Goal: Task Accomplishment & Management: Manage account settings

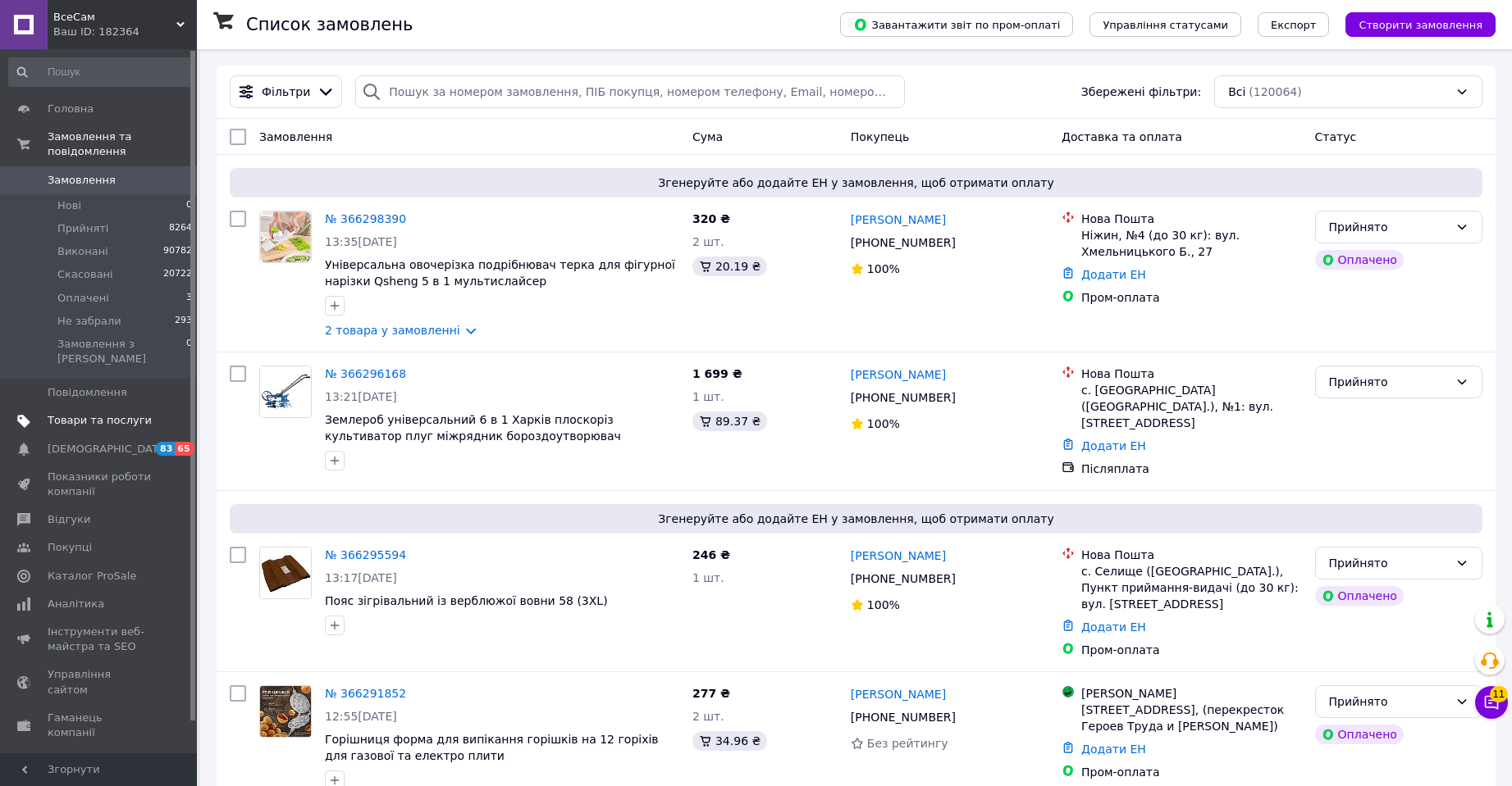
click at [123, 413] on span "Товари та послуги" at bounding box center [99, 420] width 104 height 15
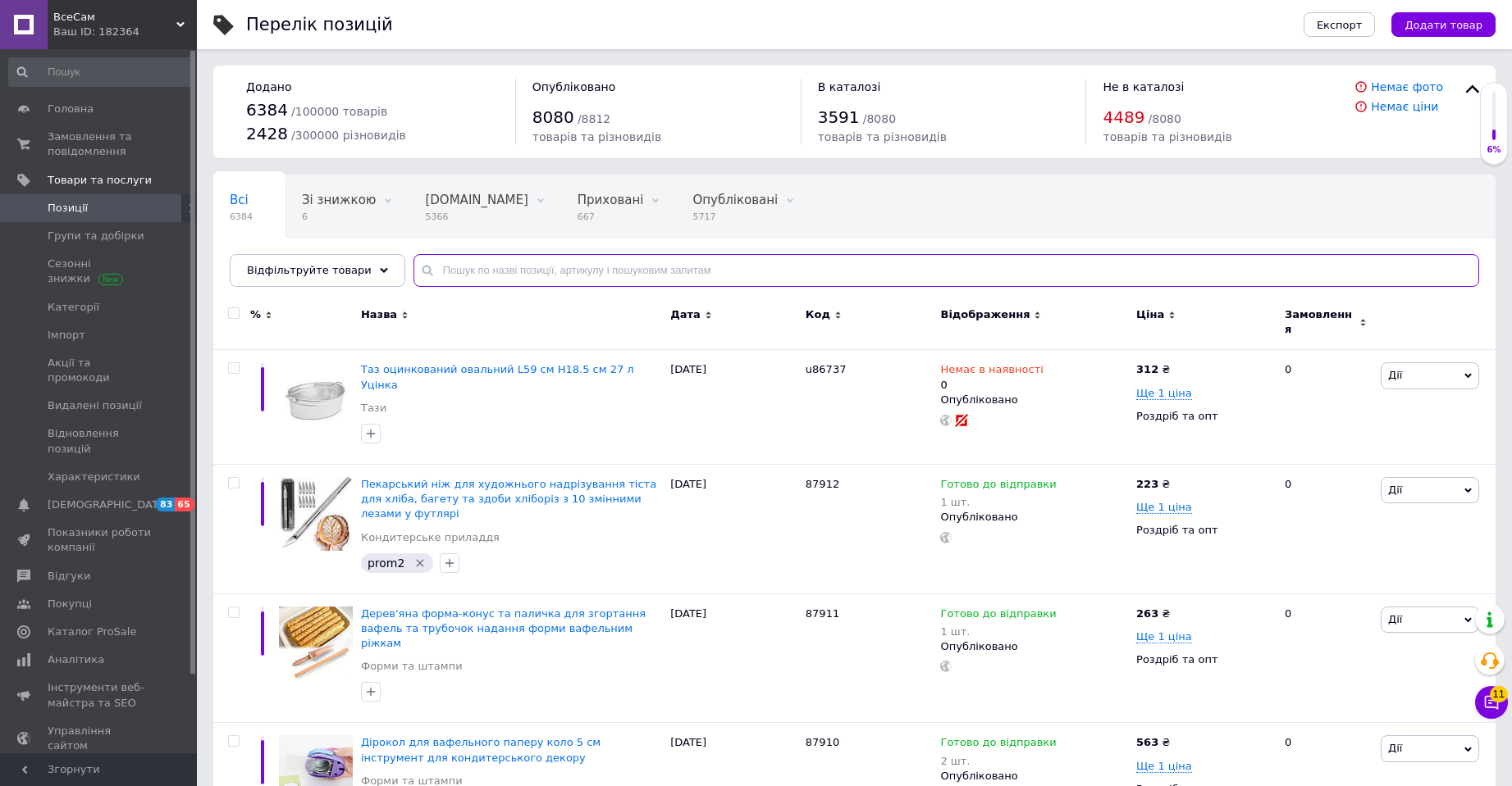
click at [488, 270] on input "text" at bounding box center [946, 270] width 1066 height 33
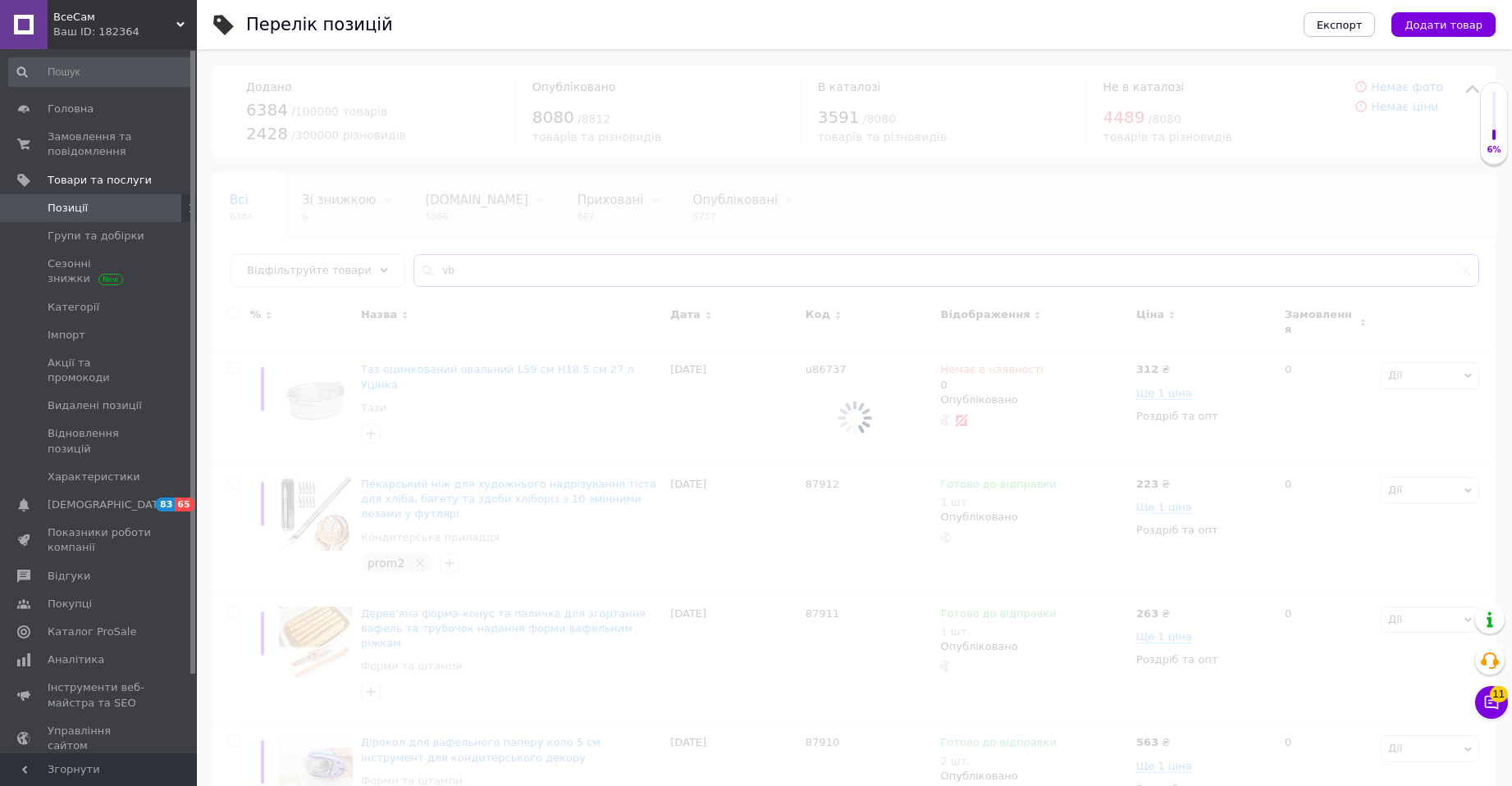
type input "v"
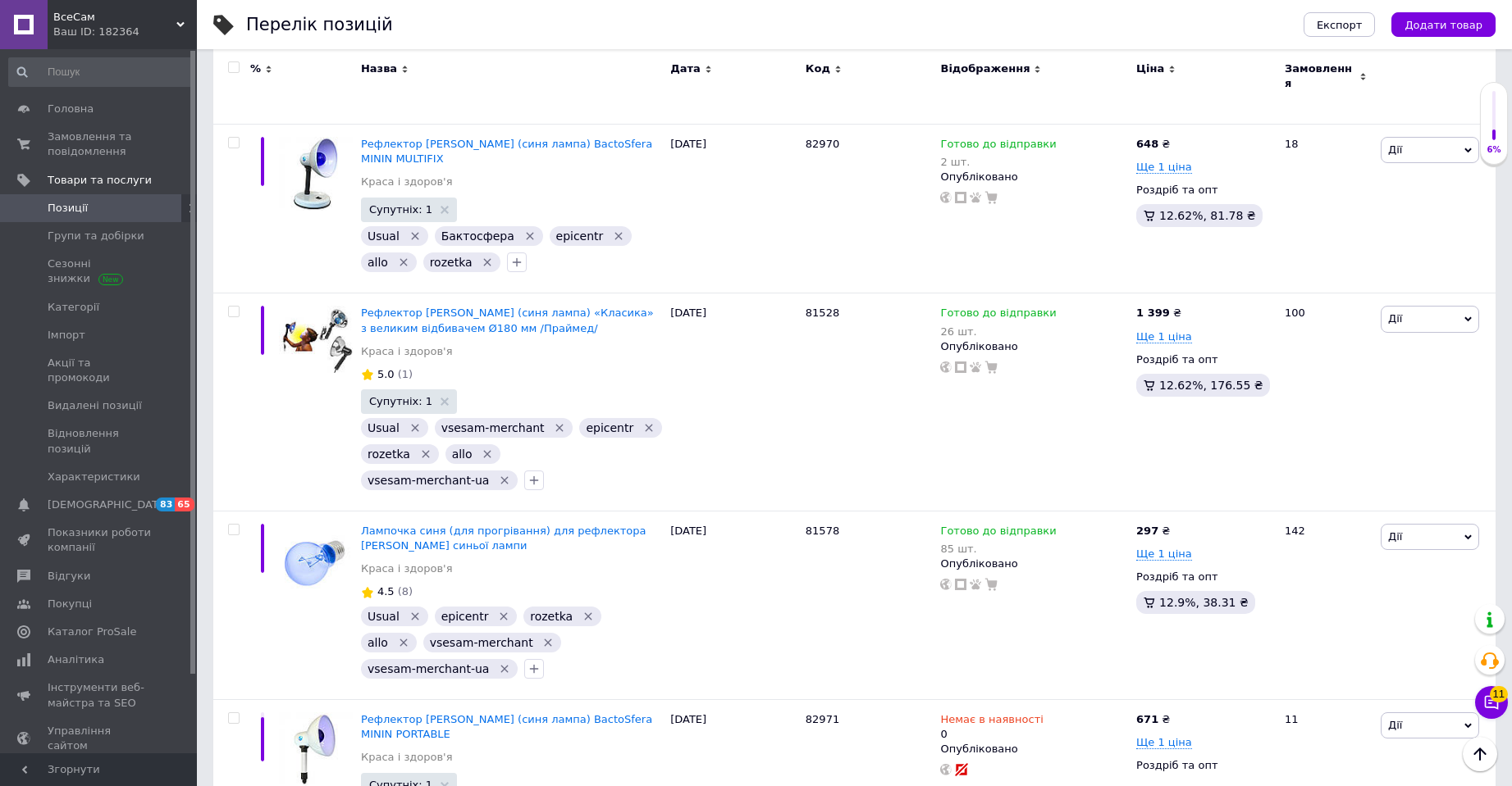
scroll to position [672, 0]
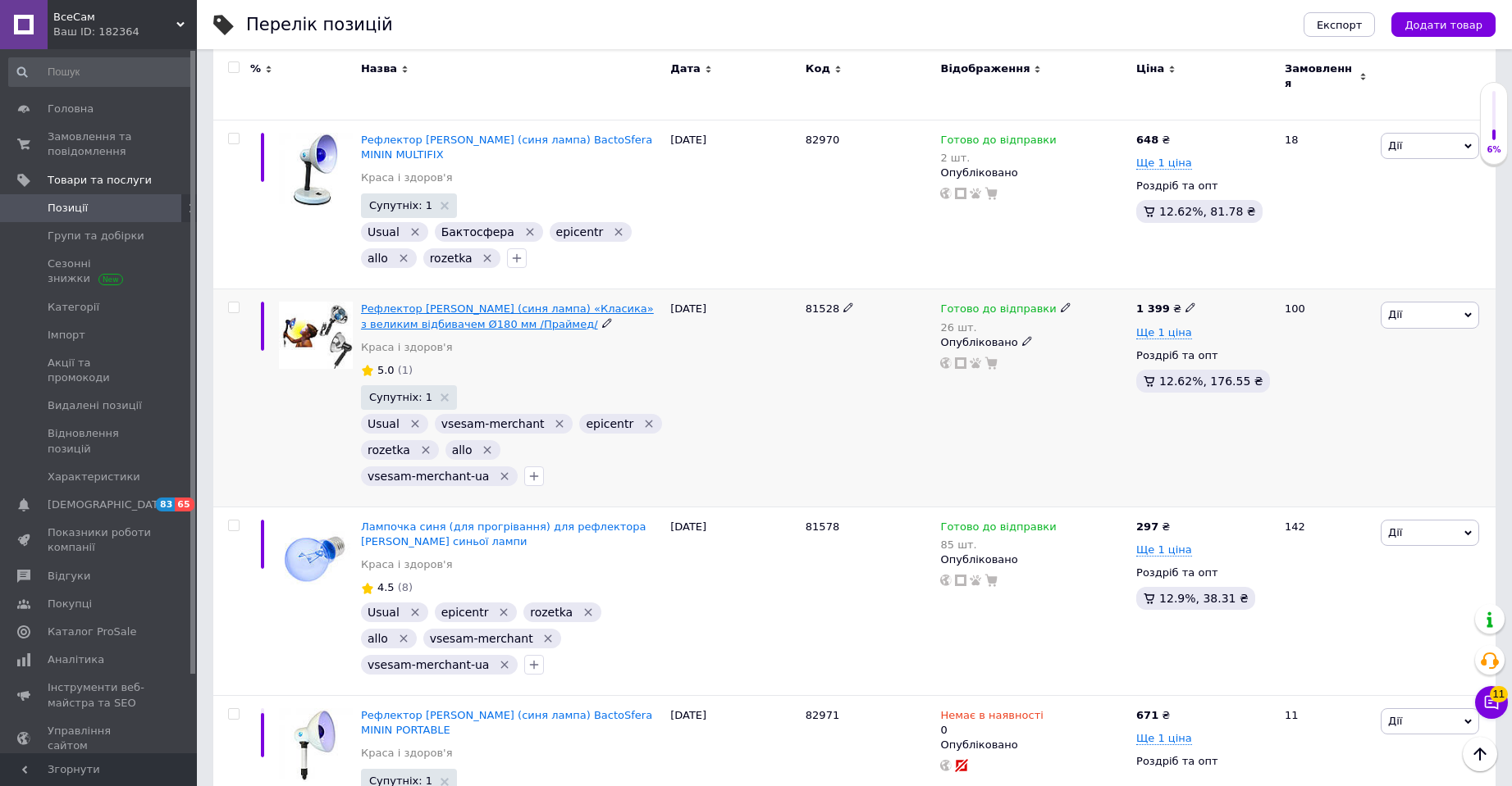
type input "[PERSON_NAME]"
click at [479, 302] on span "Рефлектор [PERSON_NAME] (синя лампа) «Класика» з великим відбивачем Ø180 мм /Пр…" at bounding box center [506, 316] width 293 height 27
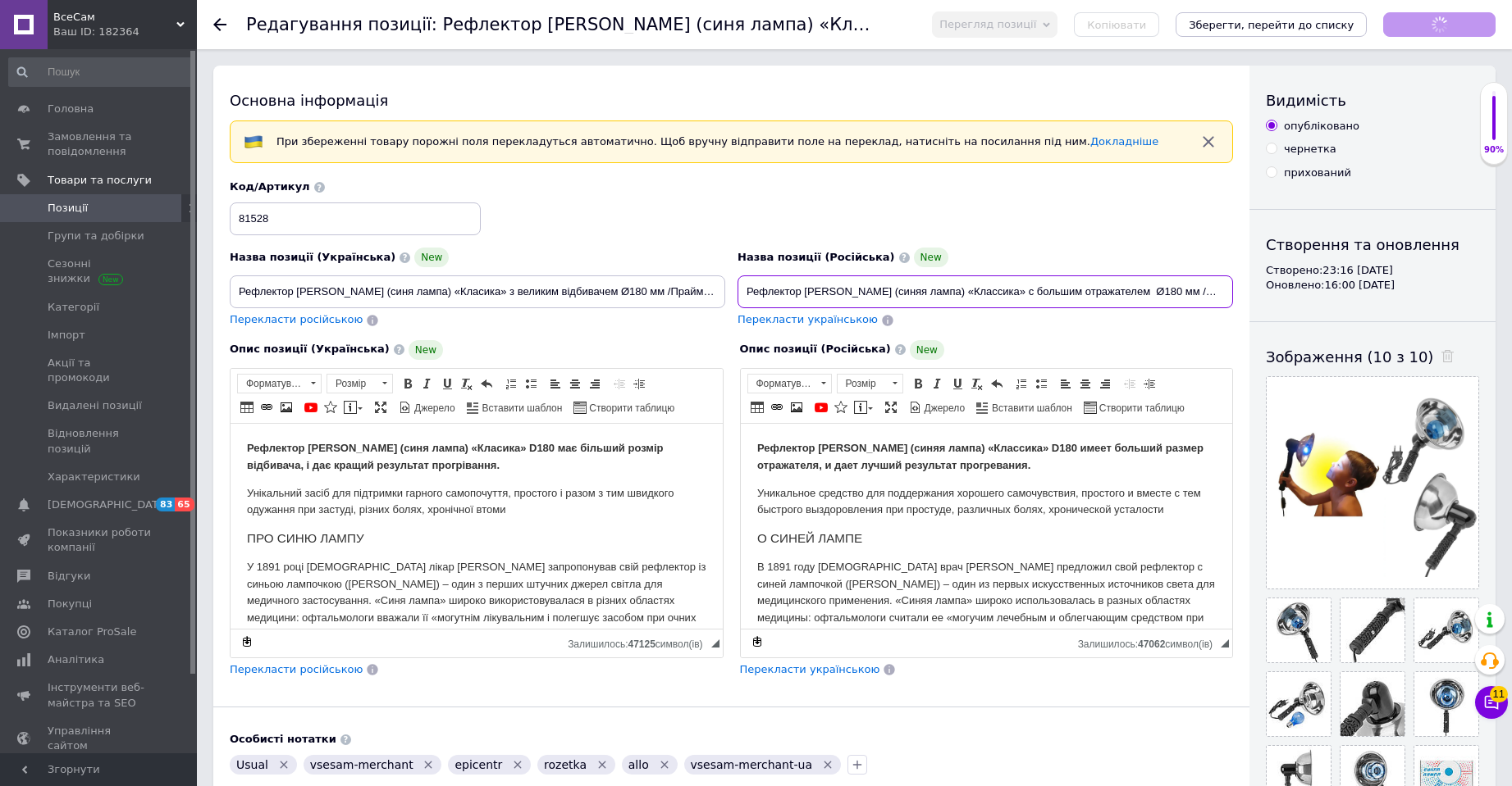
click at [863, 283] on input "Рефлектор [PERSON_NAME] (синяя лампа) «Классика» с большим отражателем Ø180 мм …" at bounding box center [985, 292] width 496 height 33
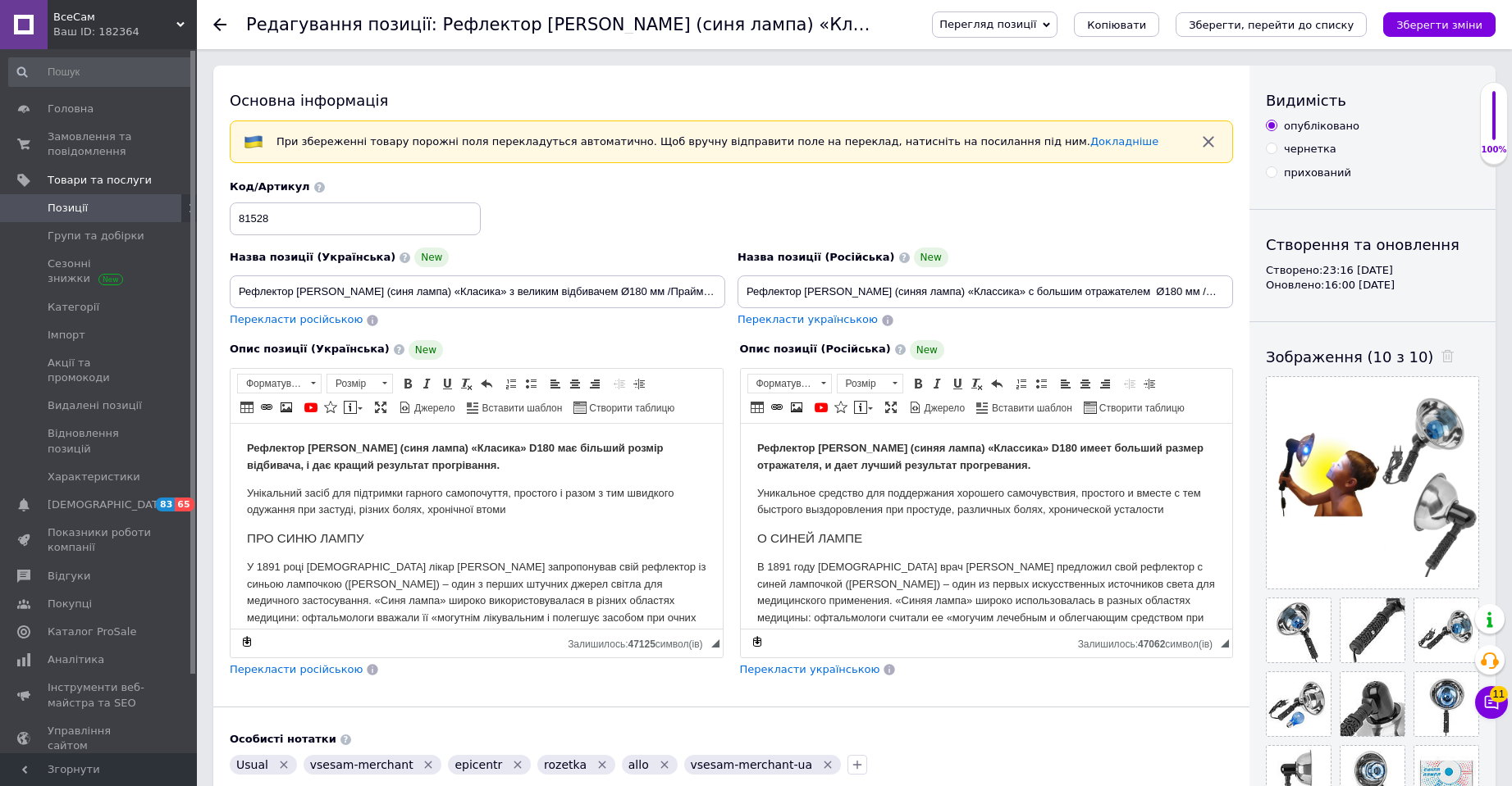
click at [807, 472] on p "Рефлектор [PERSON_NAME] (синяя лампа) «Классика» D180 имеет больший размер отра…" at bounding box center [985, 456] width 459 height 35
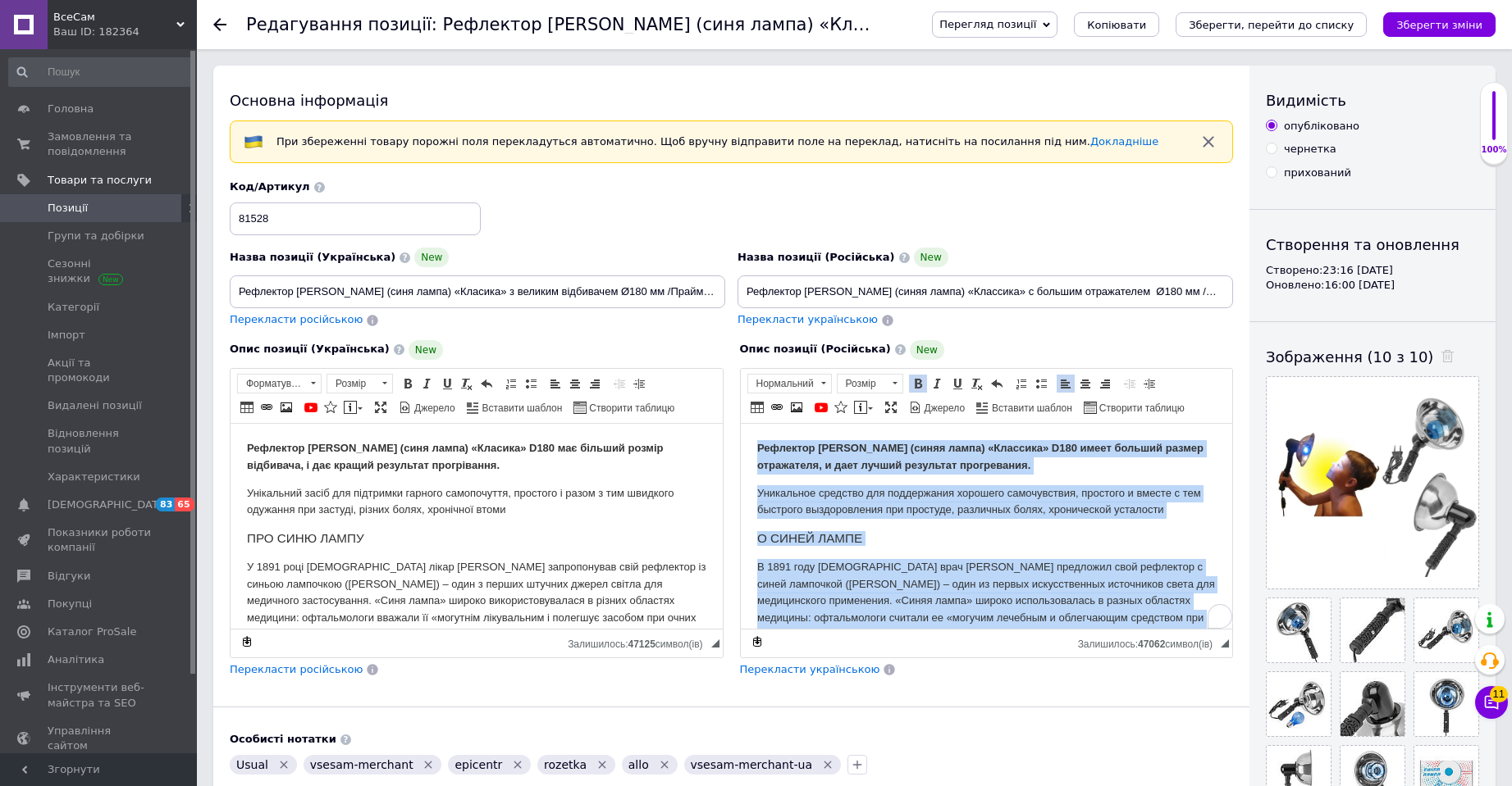
copy body "Loremipsu Dolors (ametc adipi) «Elitsedd» E523 tempo incidid utlabo etdolorema,…"
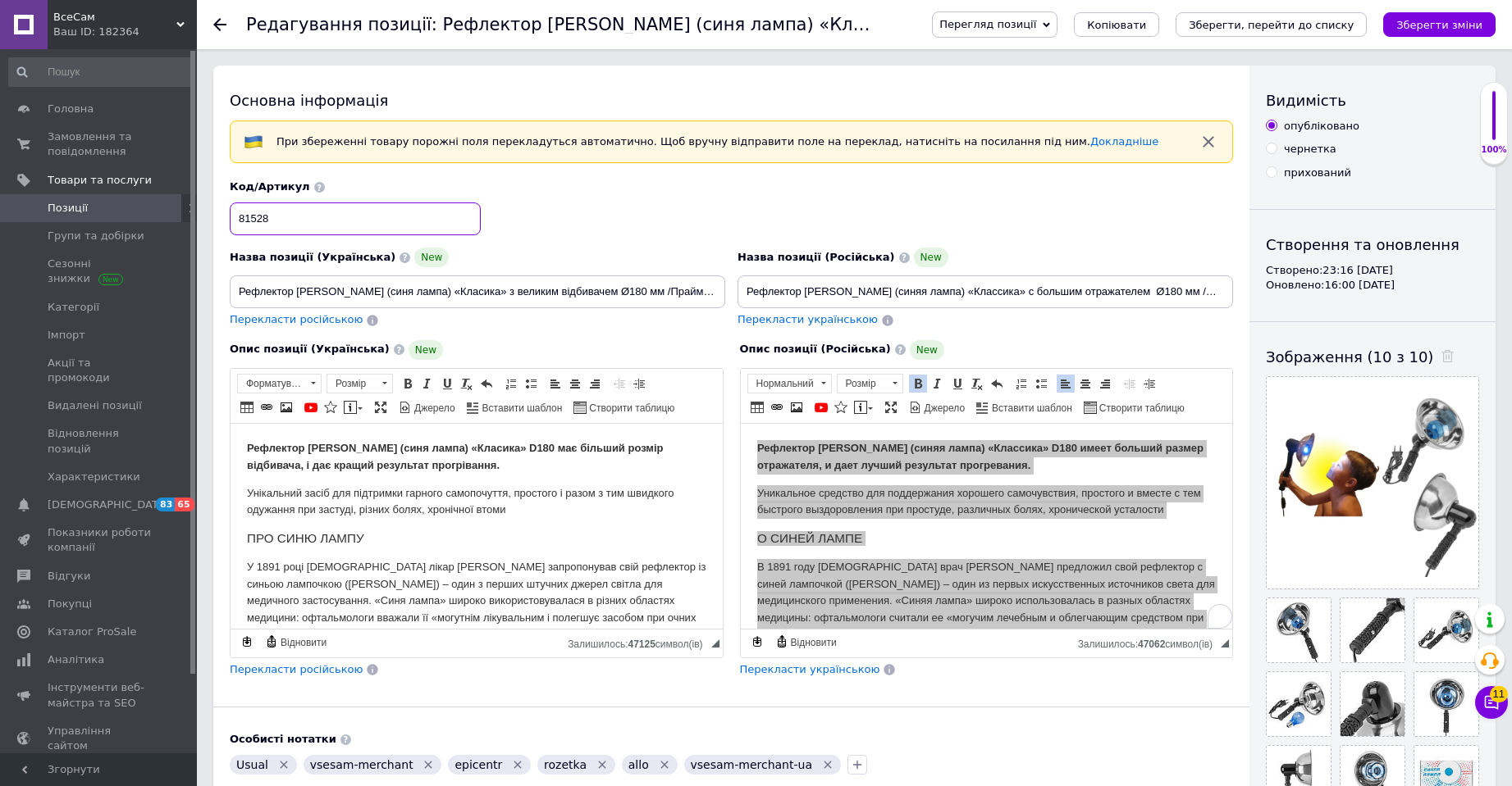
click at [101, 152] on span "Замовлення та повідомлення" at bounding box center [99, 144] width 104 height 30
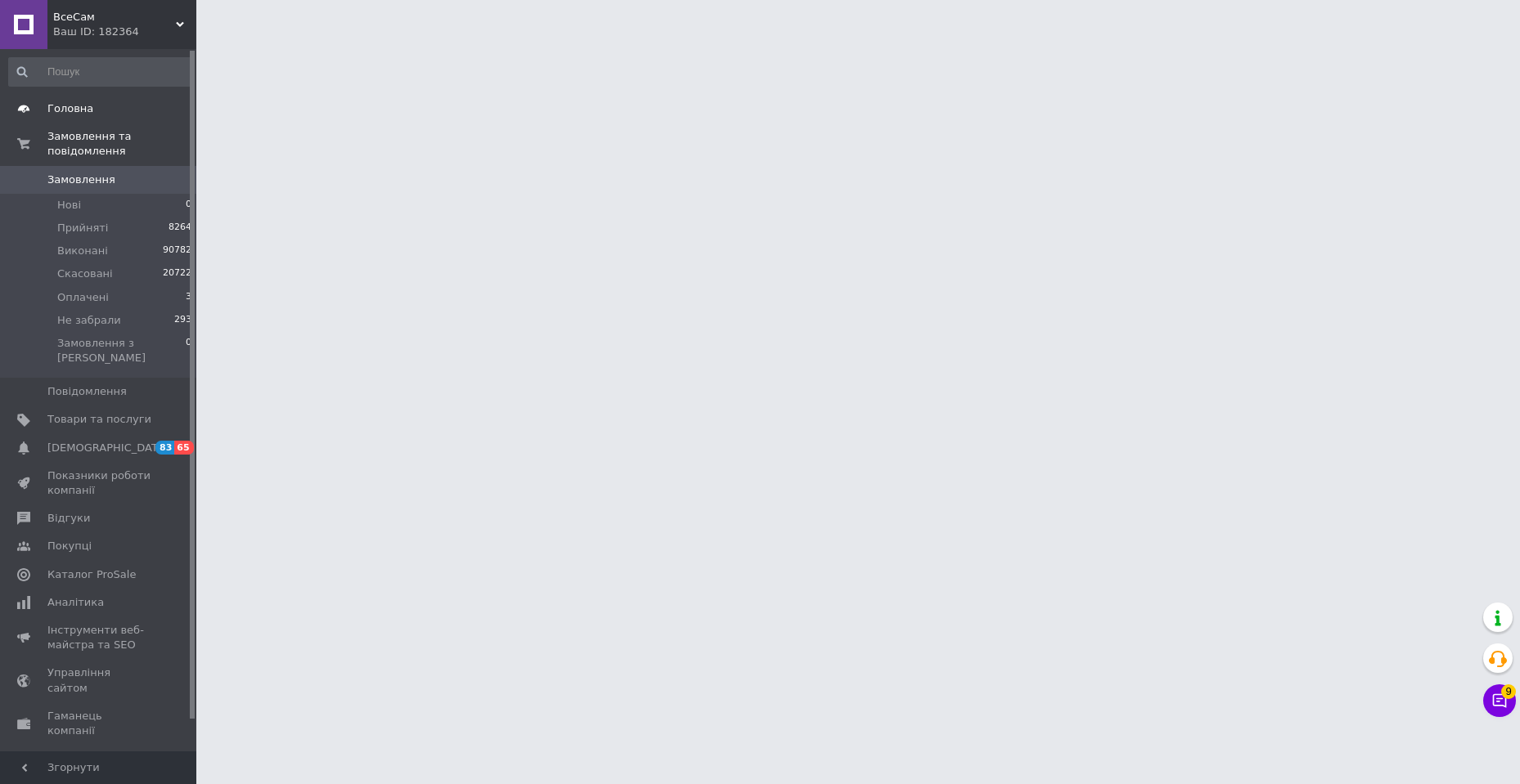
click at [81, 103] on span "Головна" at bounding box center [70, 109] width 45 height 15
